Goal: Task Accomplishment & Management: Complete application form

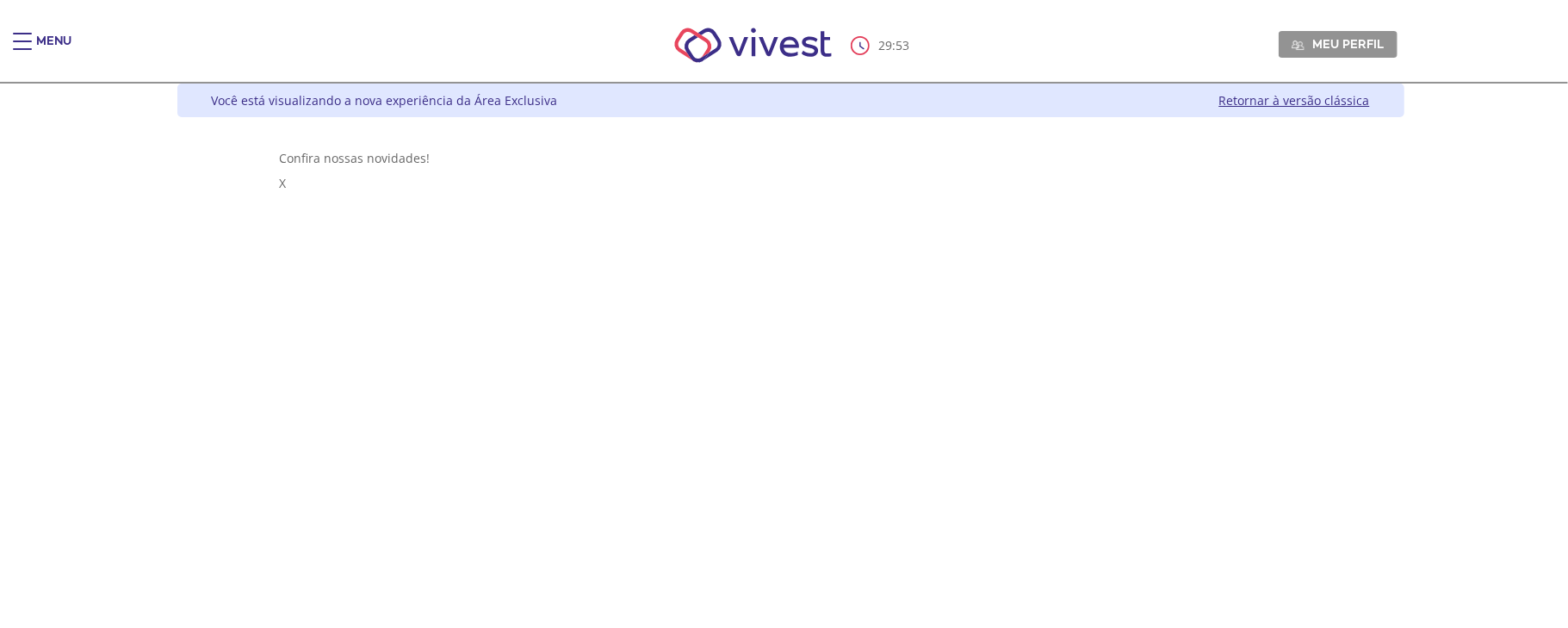
click at [32, 45] on div "Menu" at bounding box center [30, 50] width 34 height 34
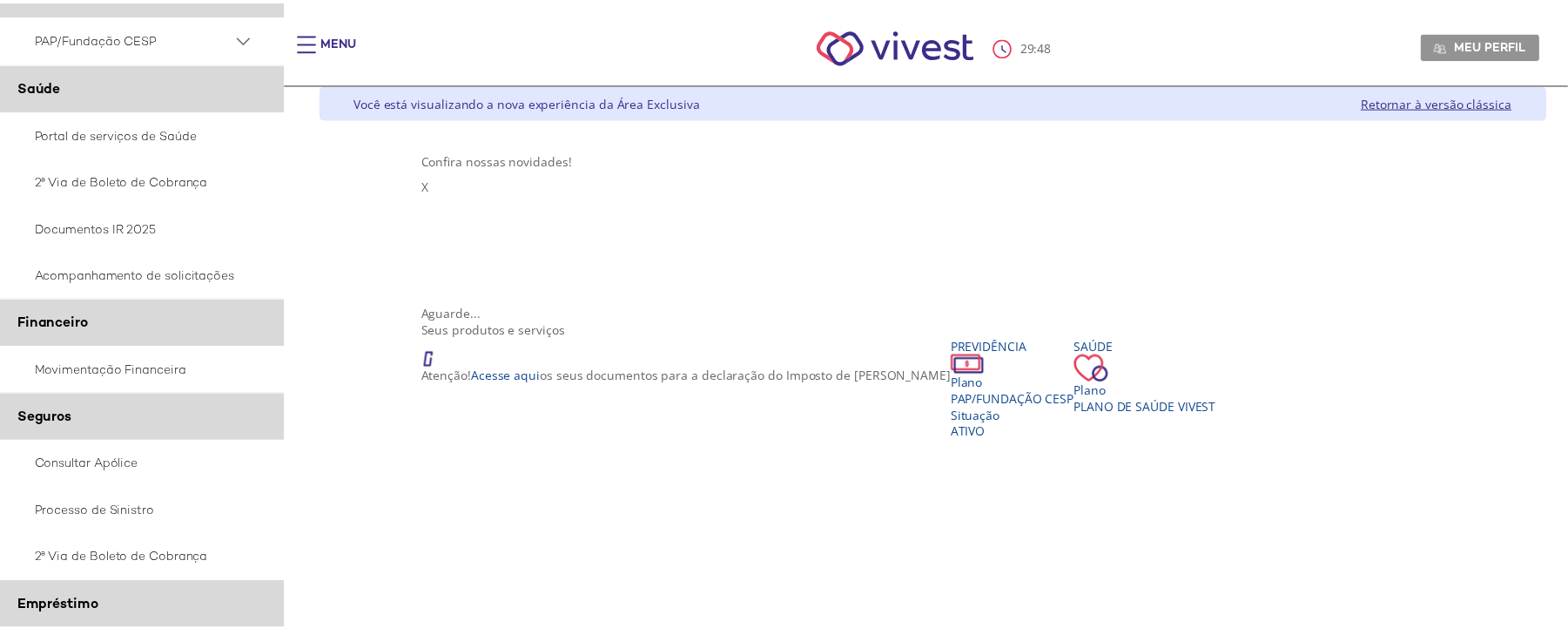
scroll to position [231, 0]
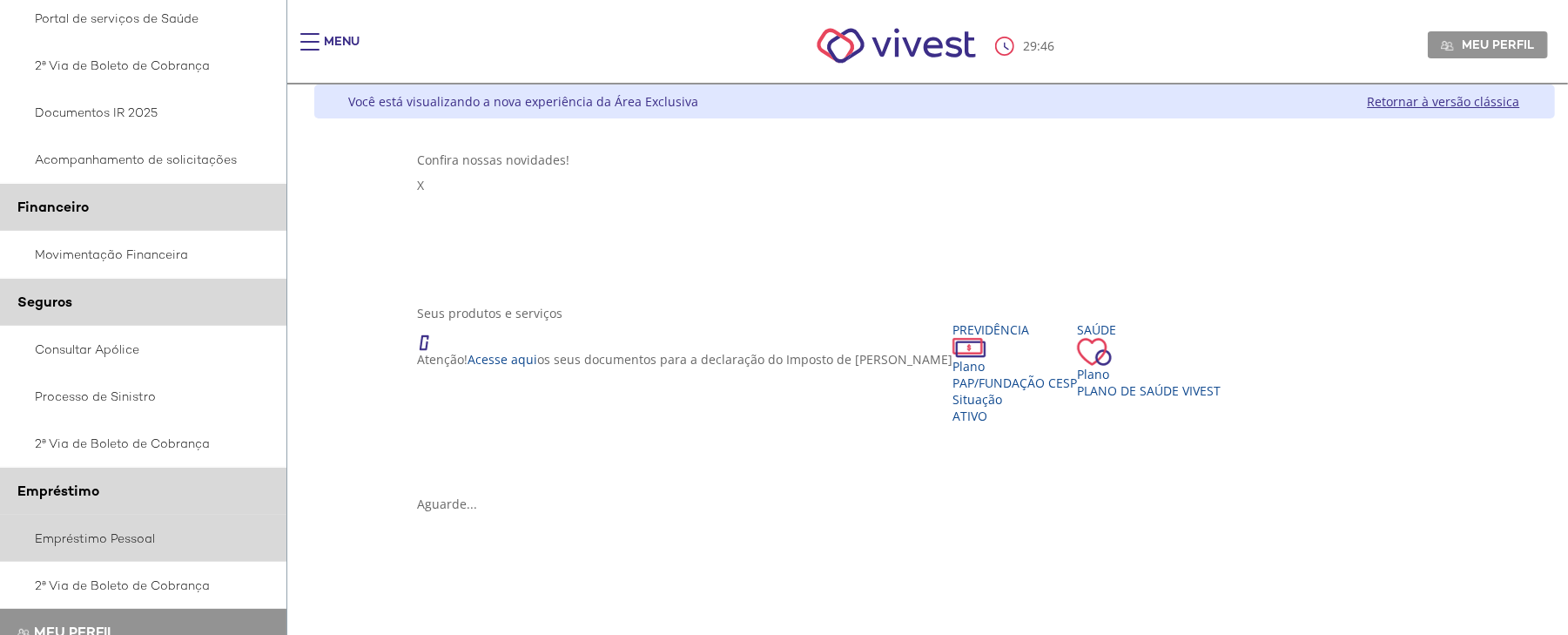
click at [83, 529] on link "Empréstimo Pessoal" at bounding box center [143, 538] width 287 height 47
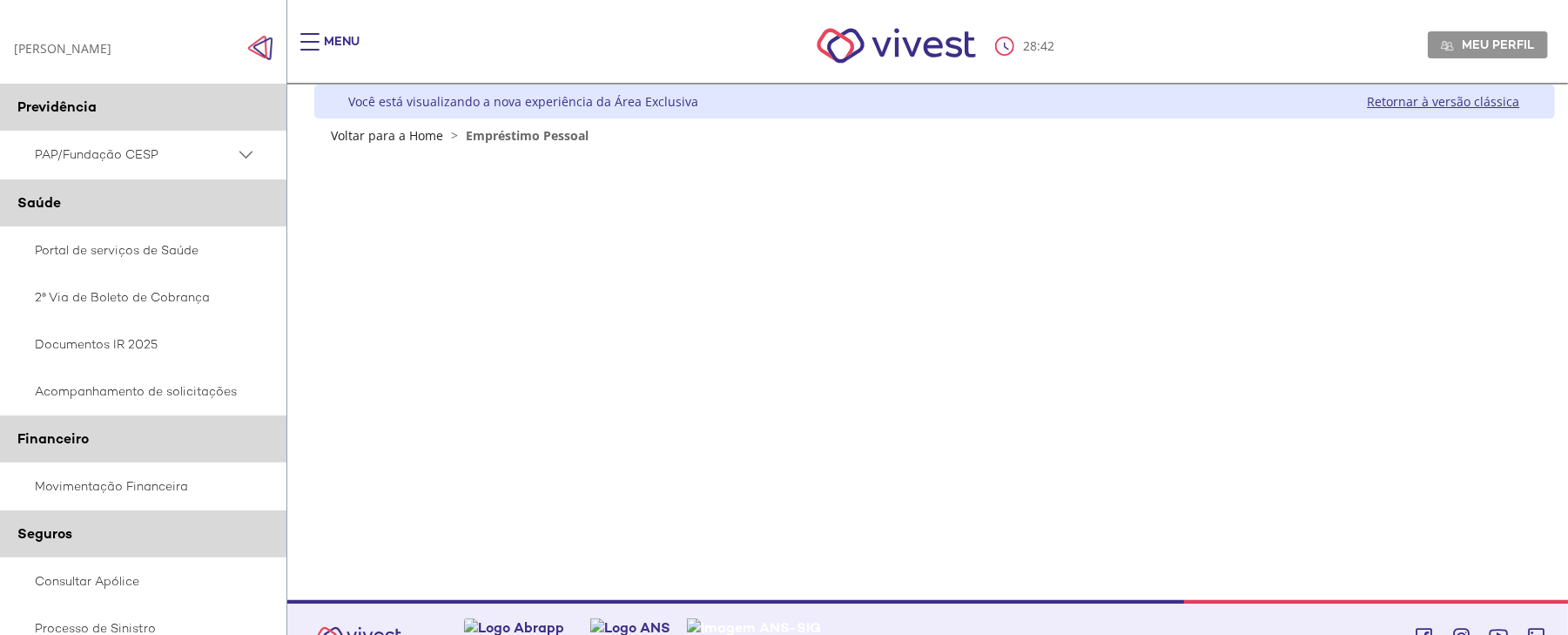
scroll to position [231, 0]
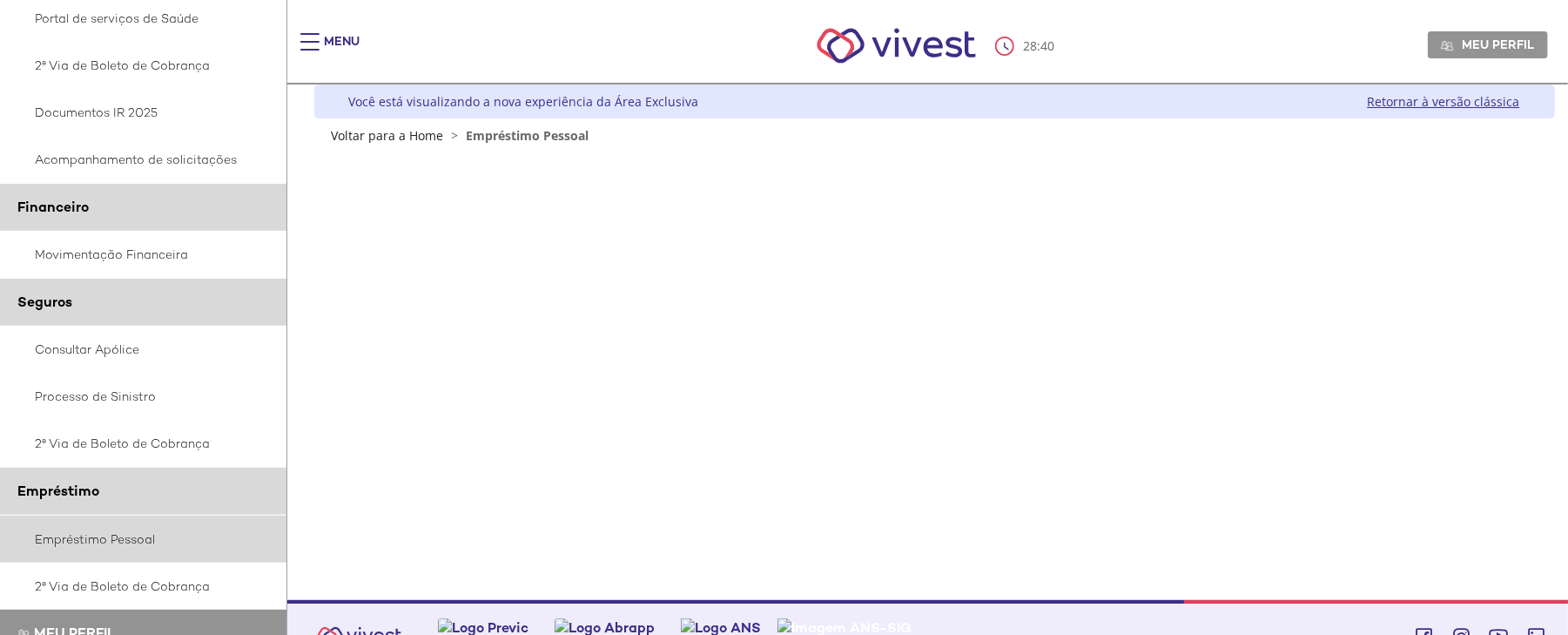
click at [99, 543] on link "Empréstimo Pessoal" at bounding box center [143, 539] width 287 height 47
